Goal: Obtain resource: Download file/media

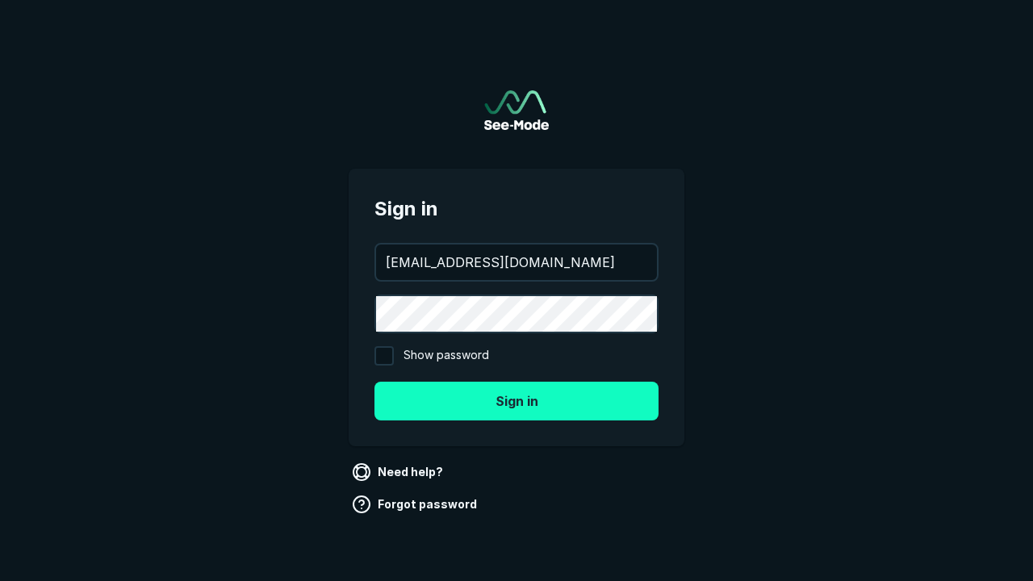
click at [516, 400] on button "Sign in" at bounding box center [516, 401] width 284 height 39
